Goal: Transaction & Acquisition: Purchase product/service

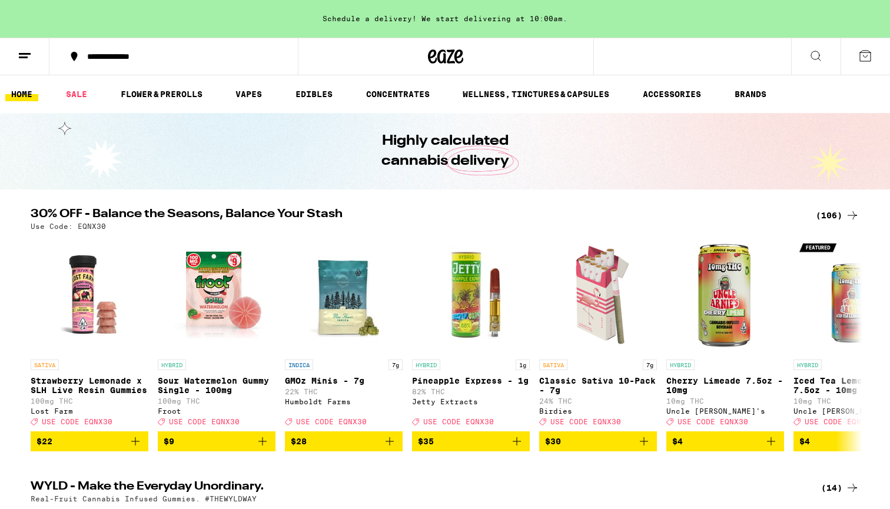
click at [438, 216] on div "(106)" at bounding box center [837, 215] width 44 height 14
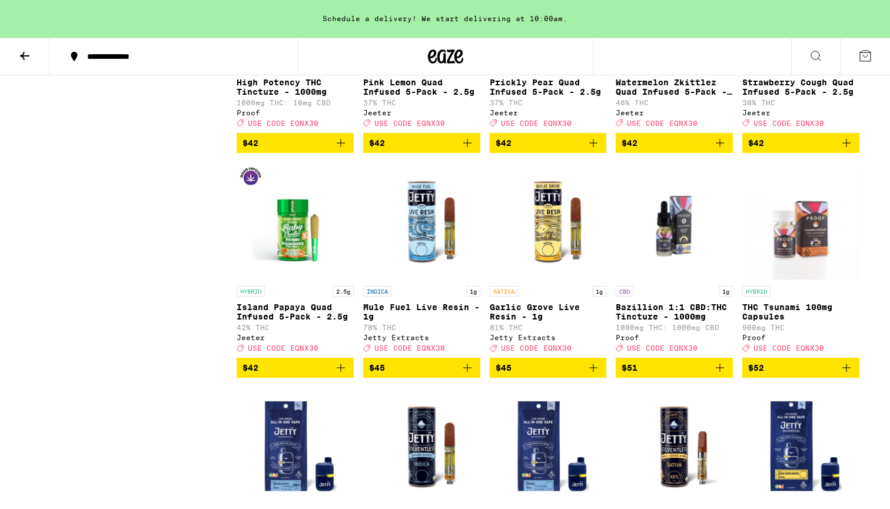
scroll to position [4085, 0]
